Goal: Information Seeking & Learning: Find specific page/section

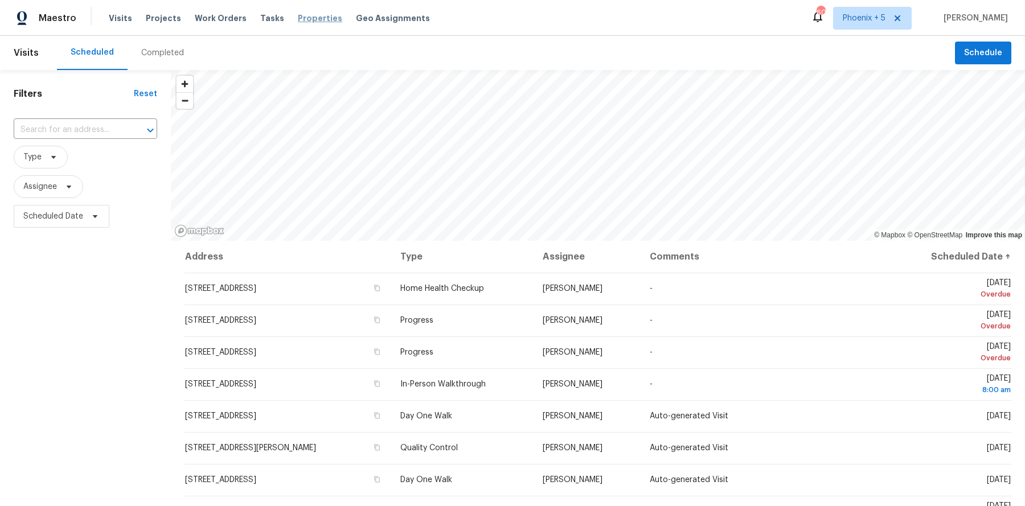
click at [298, 17] on span "Properties" at bounding box center [320, 18] width 44 height 11
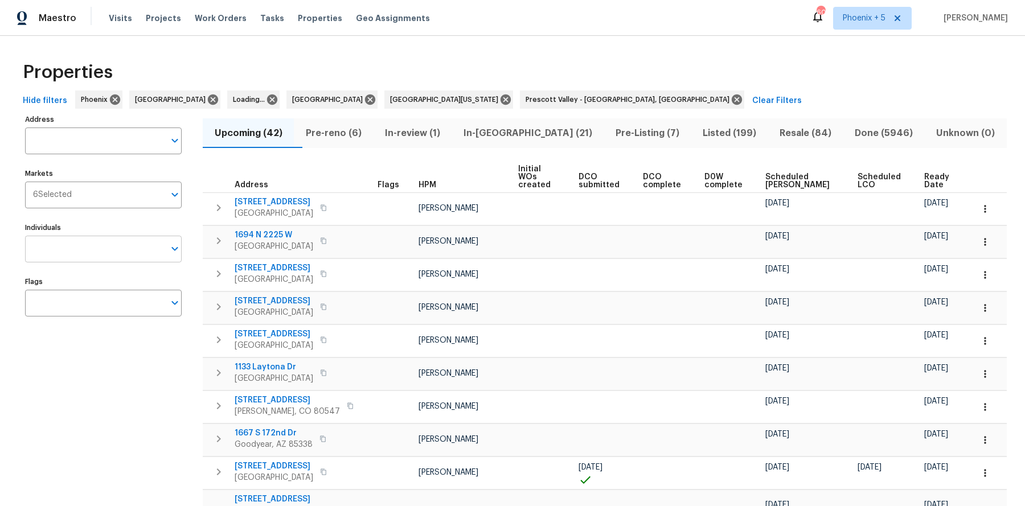
click at [72, 245] on input "Individuals" at bounding box center [94, 249] width 139 height 27
type input "austin"
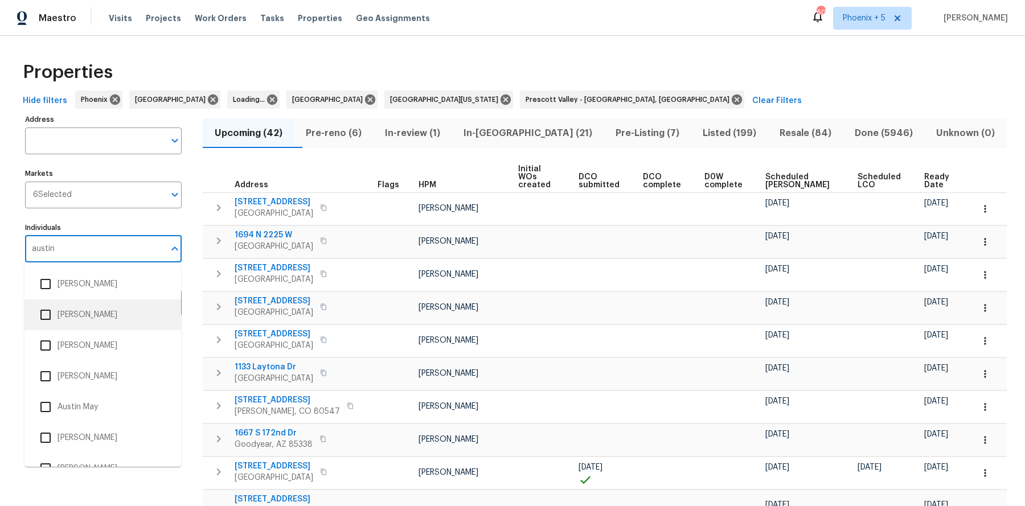
click at [58, 319] on li "[PERSON_NAME]" at bounding box center [103, 315] width 138 height 24
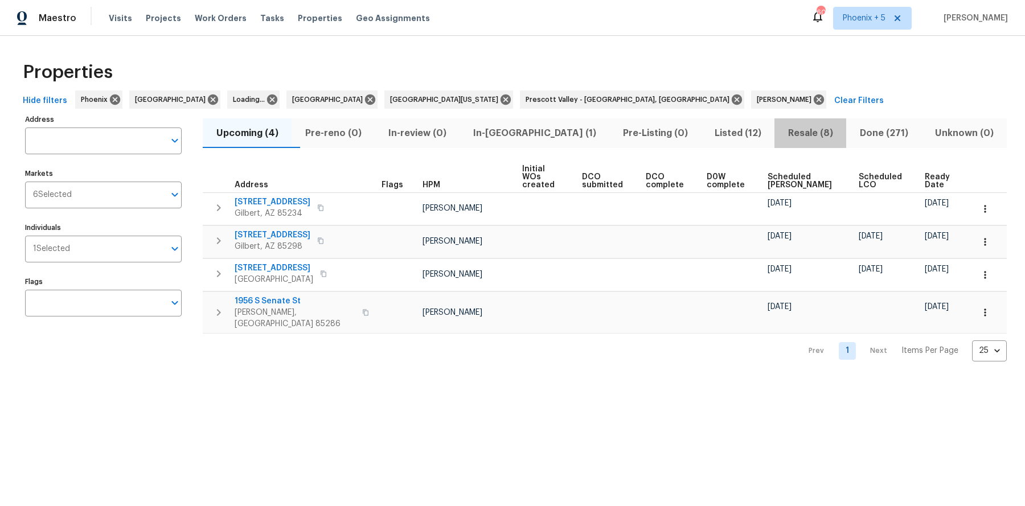
click at [786, 132] on span "Resale (8)" at bounding box center [810, 133] width 58 height 16
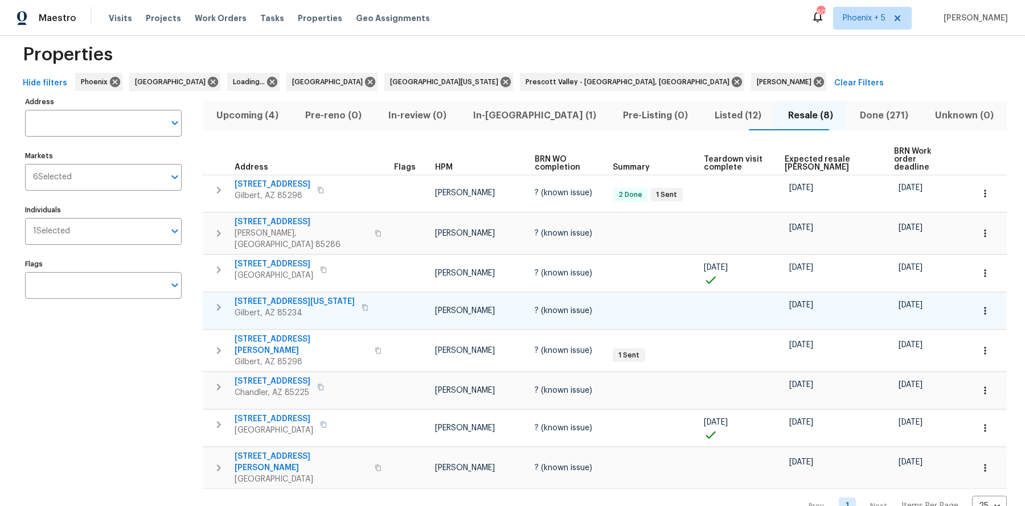
scroll to position [20, 0]
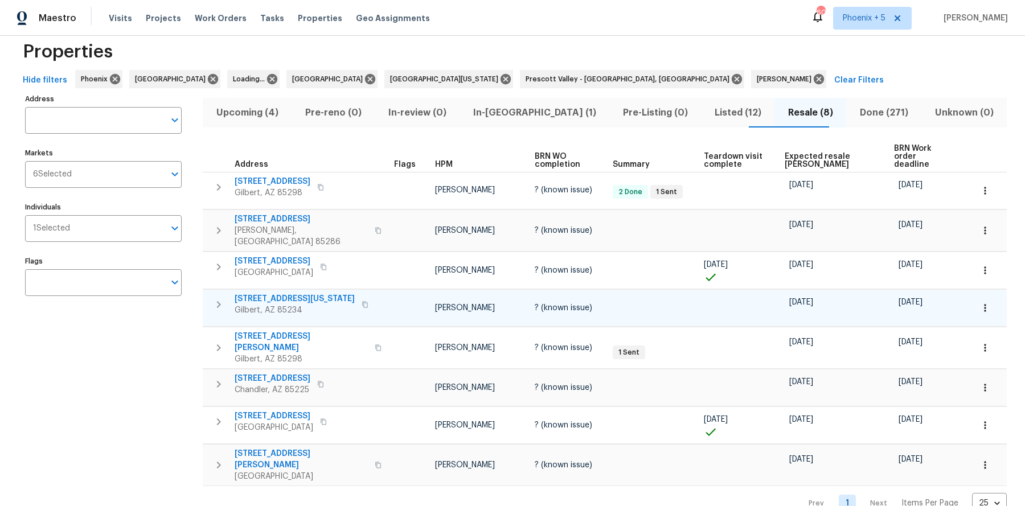
click at [295, 331] on span "[STREET_ADDRESS][PERSON_NAME]" at bounding box center [301, 342] width 133 height 23
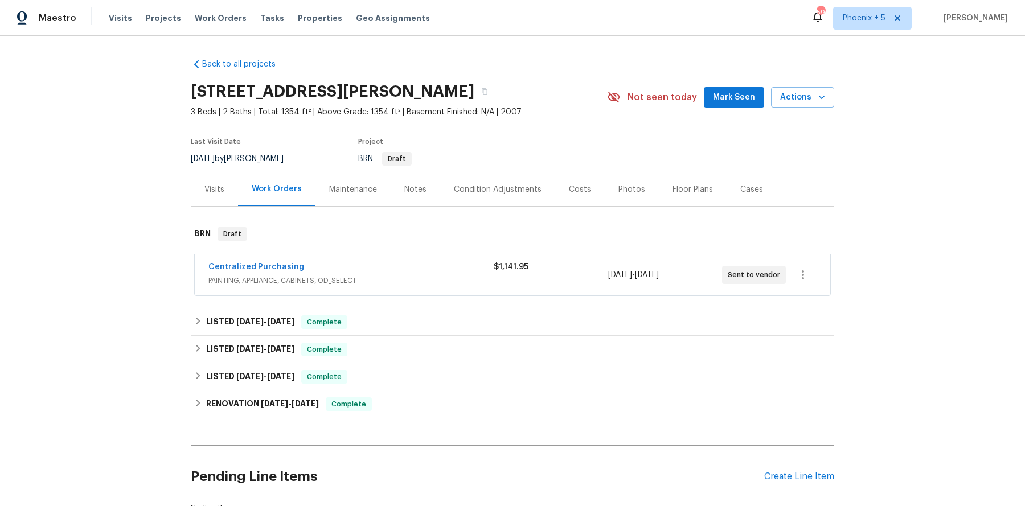
click at [220, 191] on div "Visits" at bounding box center [214, 189] width 20 height 11
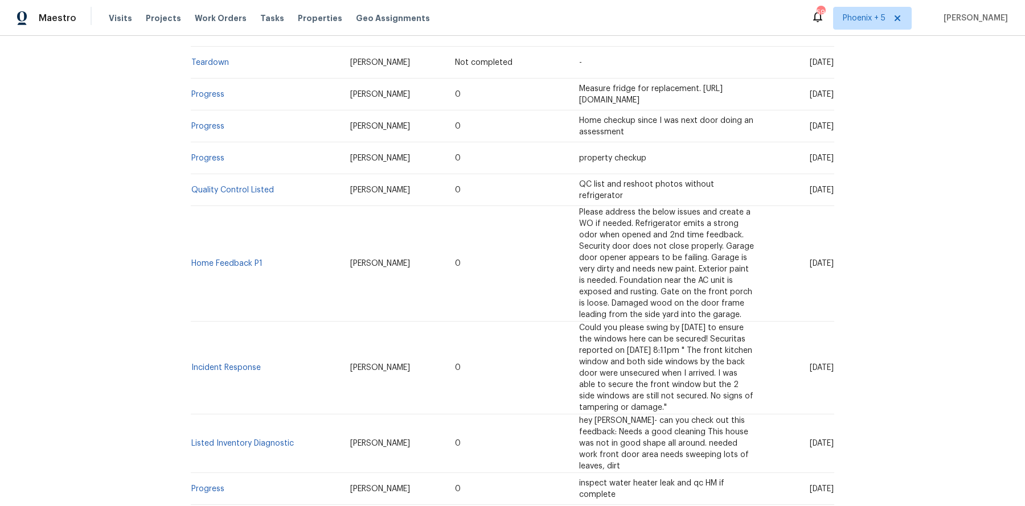
scroll to position [246, 0]
click at [251, 258] on link "Home Feedback P1" at bounding box center [226, 262] width 71 height 8
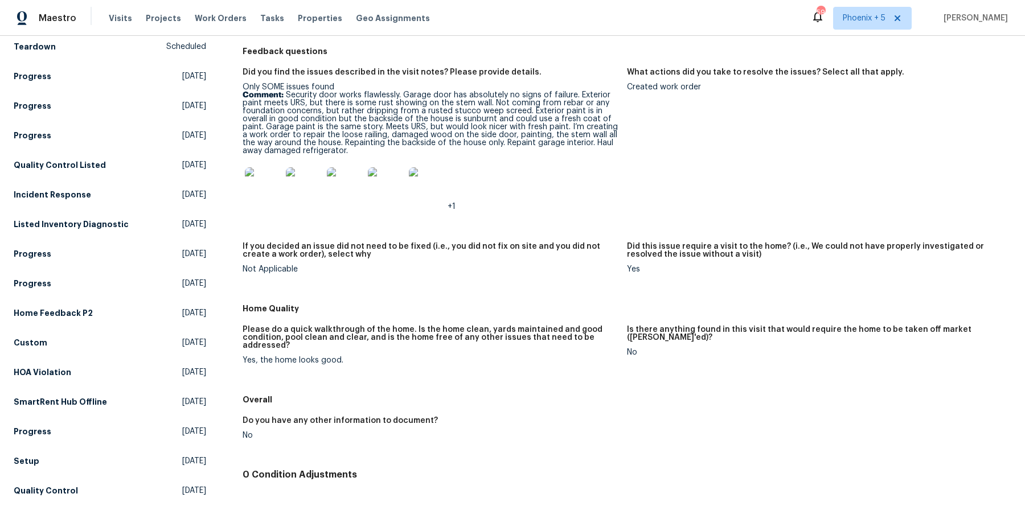
scroll to position [132, 0]
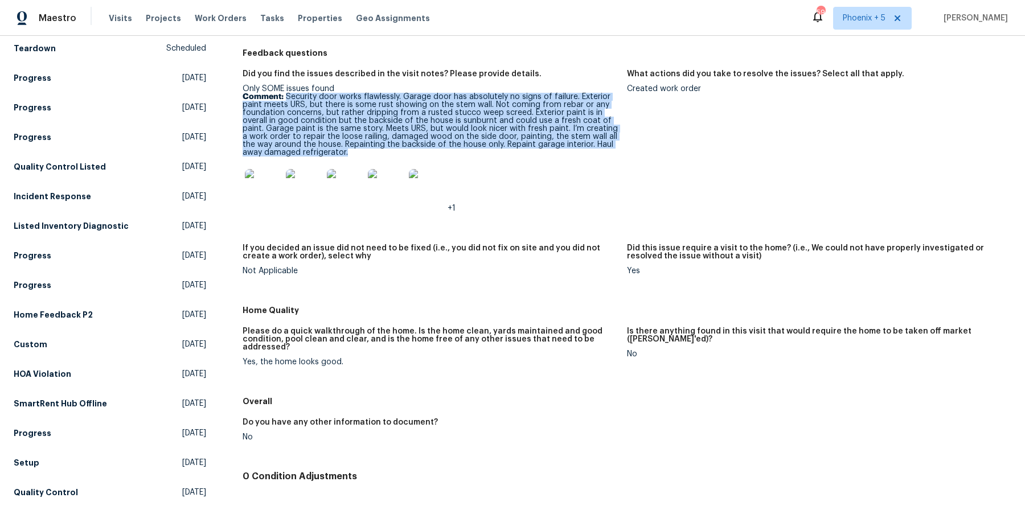
drag, startPoint x: 286, startPoint y: 97, endPoint x: 367, endPoint y: 155, distance: 99.5
click at [367, 155] on p "Comment: Security door works flawlessly. Garage door has absolutely no signs of…" at bounding box center [429, 125] width 375 height 64
copy p "Security door works flawlessly. Garage door has absolutely no signs of failure.…"
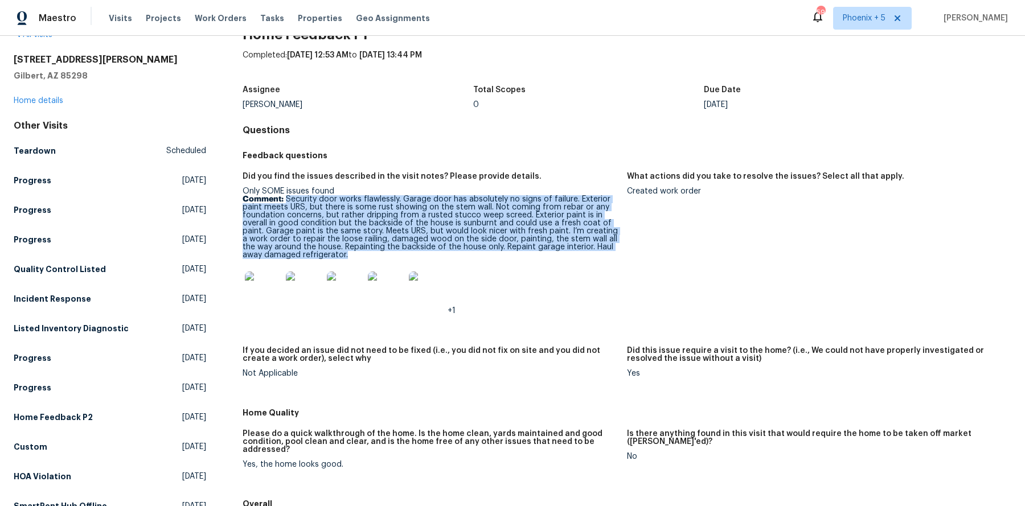
scroll to position [0, 0]
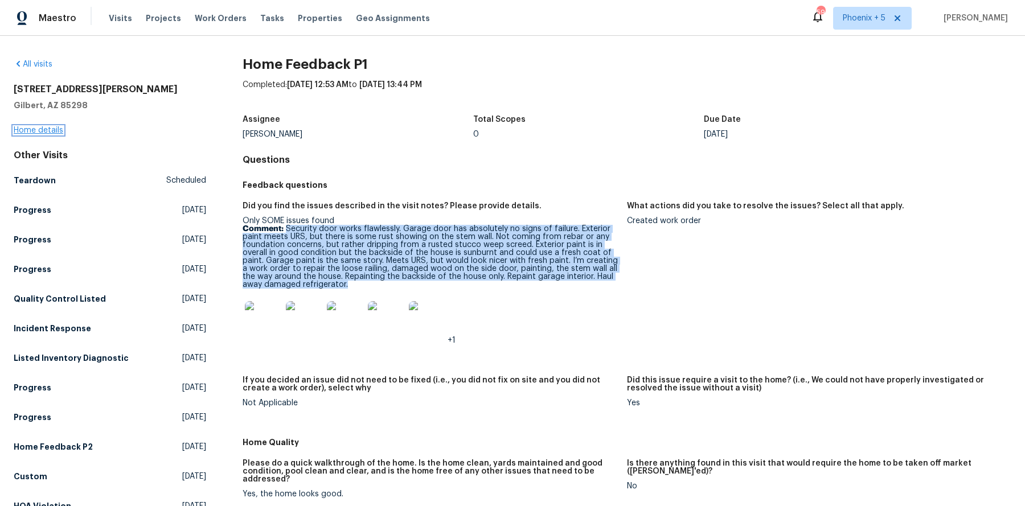
click at [47, 130] on link "Home details" at bounding box center [39, 130] width 50 height 8
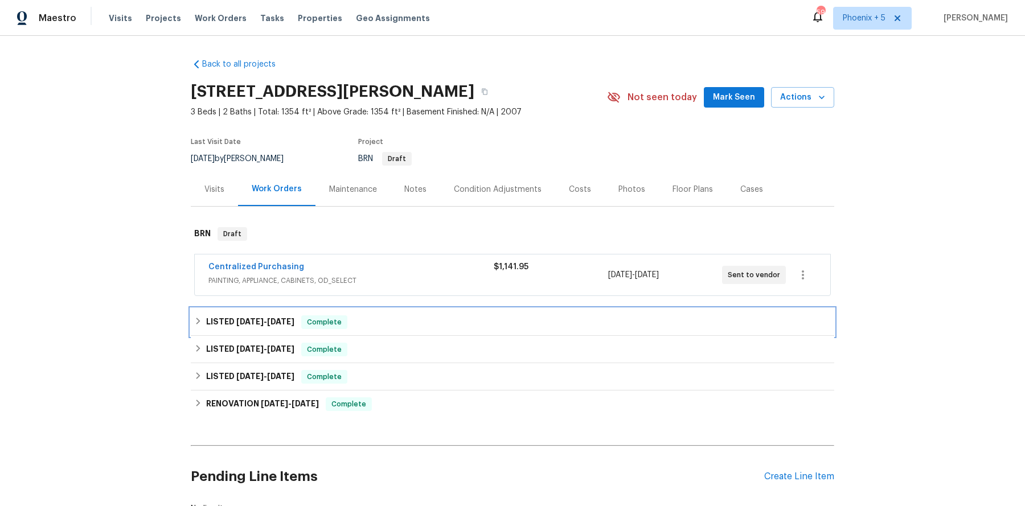
click at [242, 321] on span "[DATE]" at bounding box center [249, 322] width 27 height 8
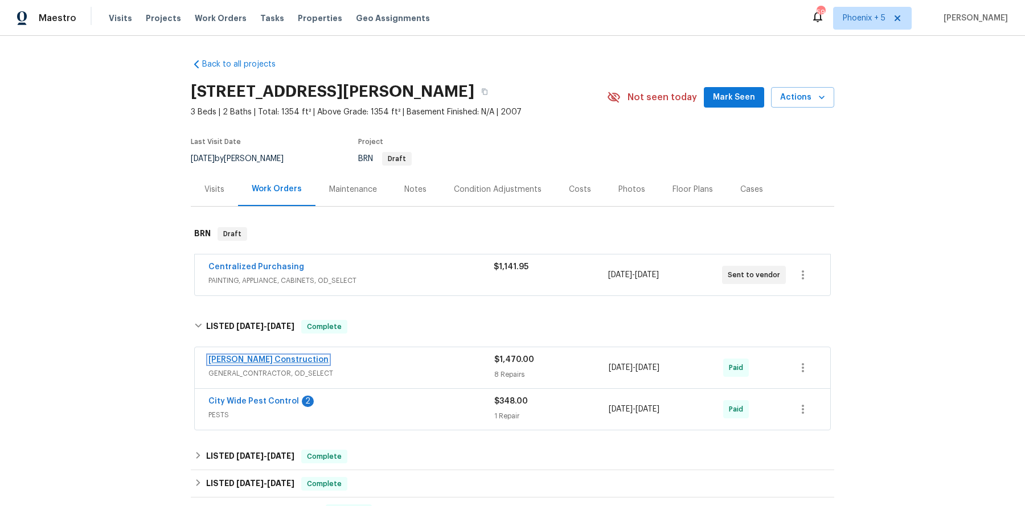
click at [265, 361] on link "[PERSON_NAME] Construction" at bounding box center [268, 360] width 120 height 8
